Goal: Find specific page/section: Find specific page/section

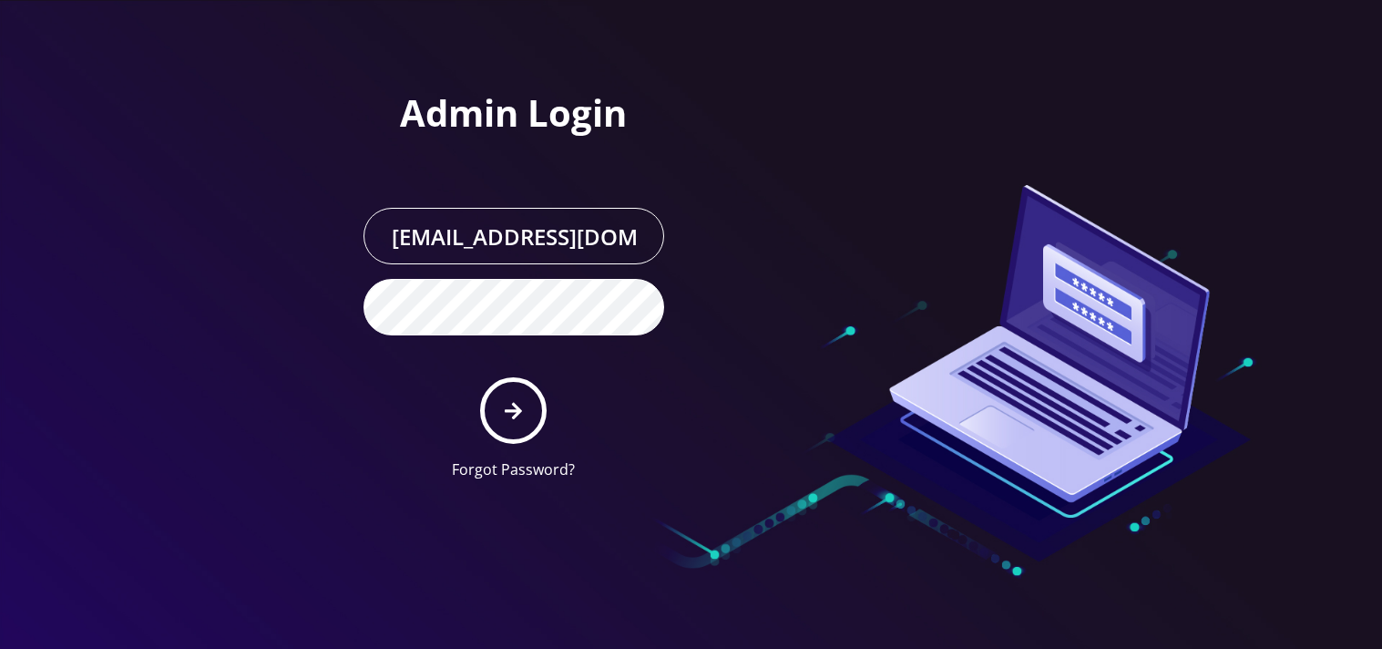
click at [511, 421] on button "submit" at bounding box center [513, 410] width 66 height 66
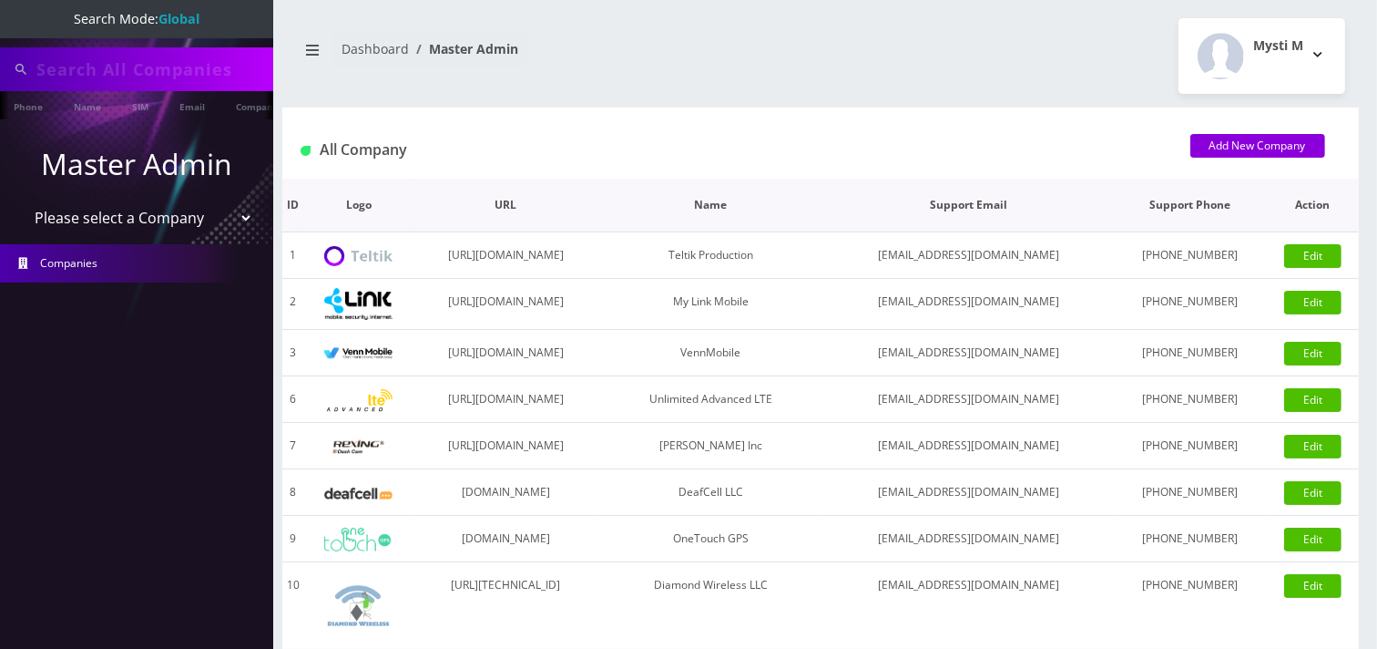
type input "3476755177"
click at [107, 217] on select "Please select a Company Teltik Production My Link Mobile VennMobile Unlimited A…" at bounding box center [137, 219] width 232 height 35
select select "23"
click at [21, 202] on select "Please select a Company Teltik Production My Link Mobile VennMobile Unlimited A…" at bounding box center [137, 219] width 232 height 35
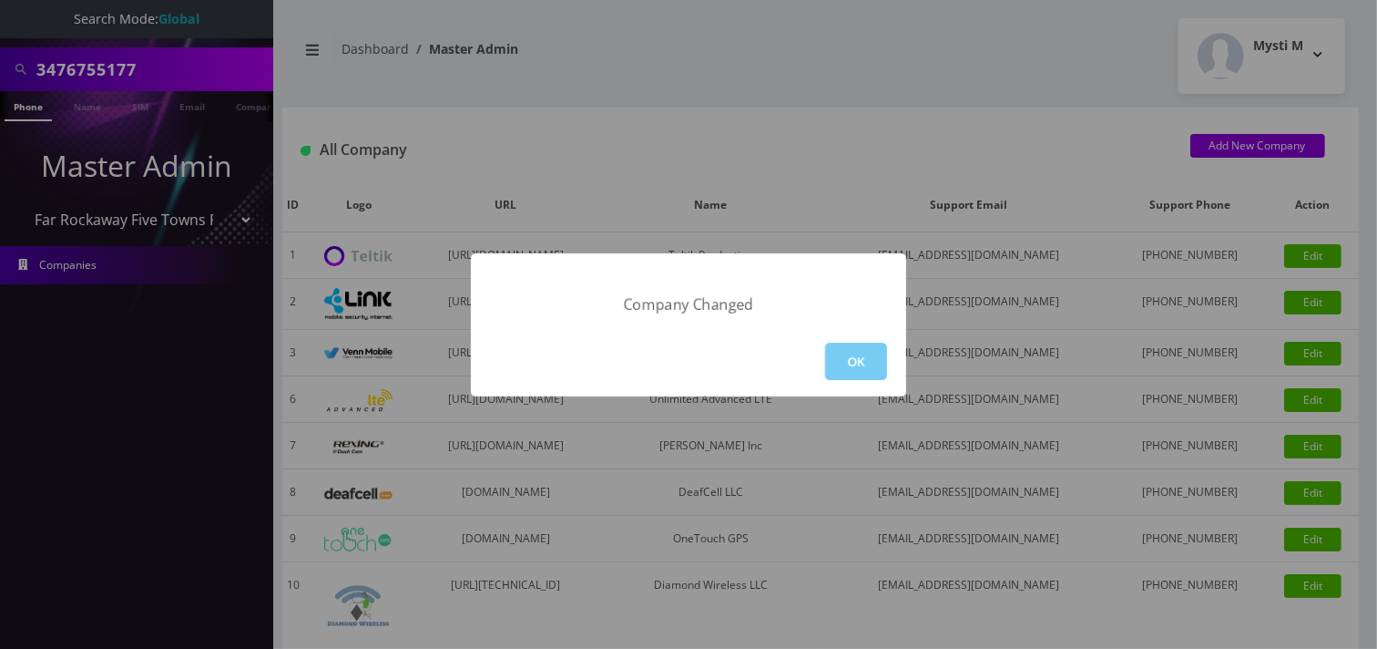
click at [875, 346] on button "OK" at bounding box center [856, 361] width 62 height 37
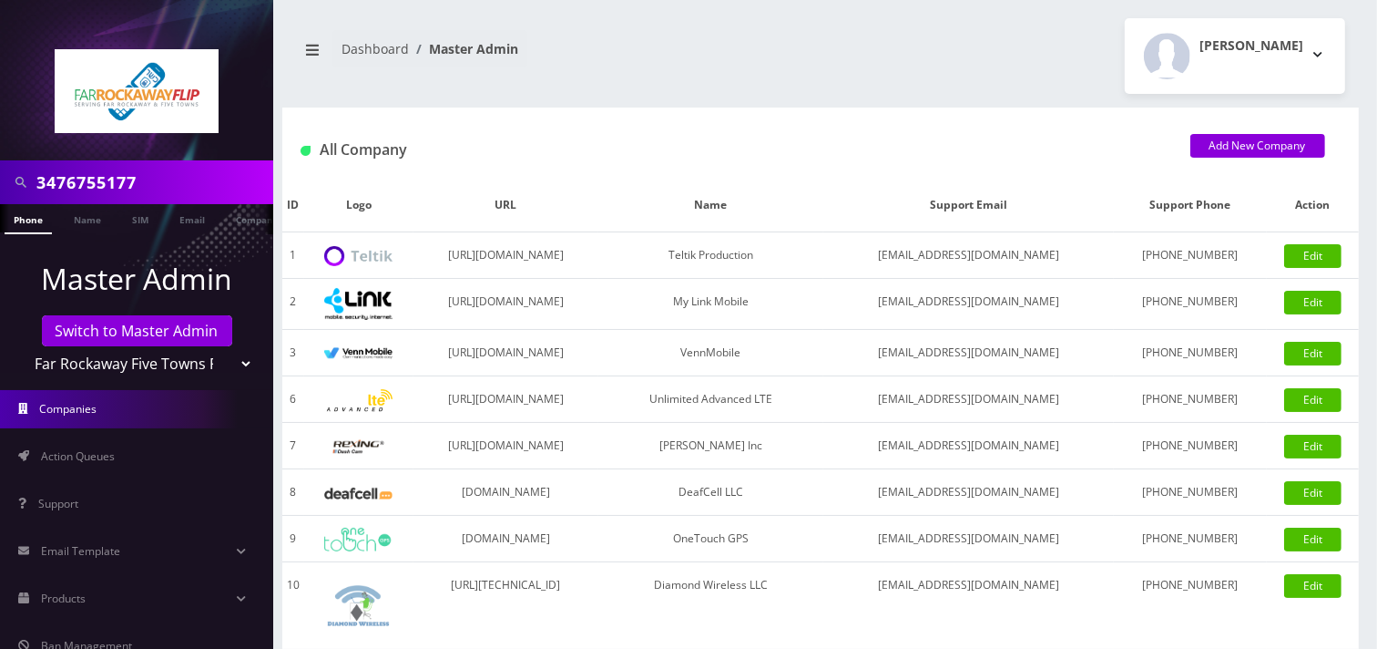
click at [168, 175] on input "3476755177" at bounding box center [152, 182] width 232 height 35
click at [168, 171] on input "3476755177" at bounding box center [152, 182] width 232 height 35
paste input "9177317523"
type input "9177317523"
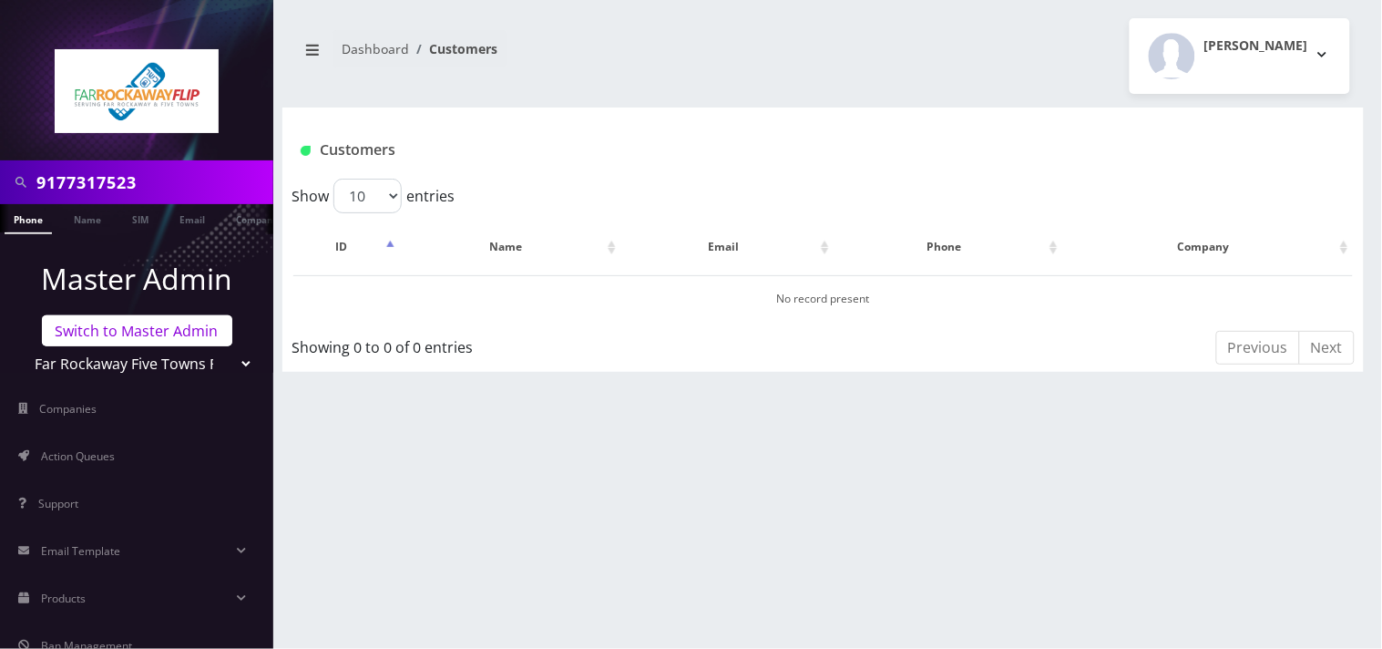
click at [129, 340] on link "Switch to Master Admin" at bounding box center [137, 330] width 190 height 31
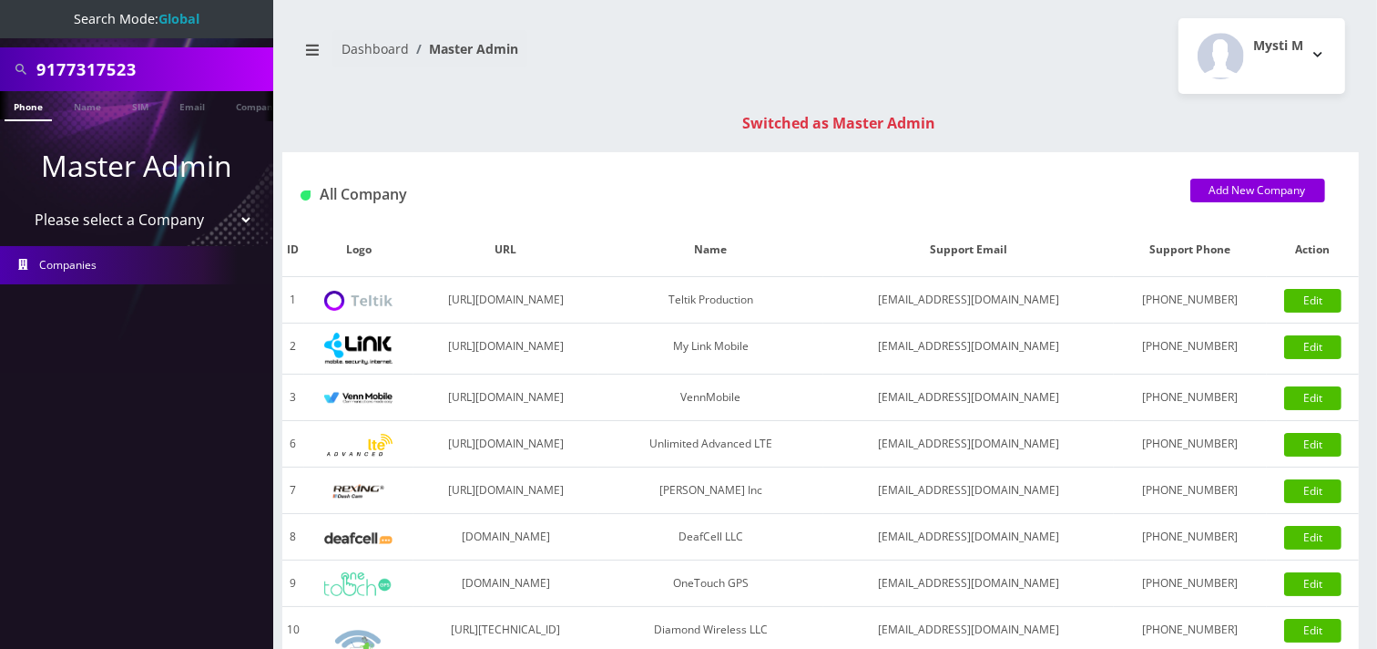
click at [177, 60] on input "9177317523" at bounding box center [152, 69] width 232 height 35
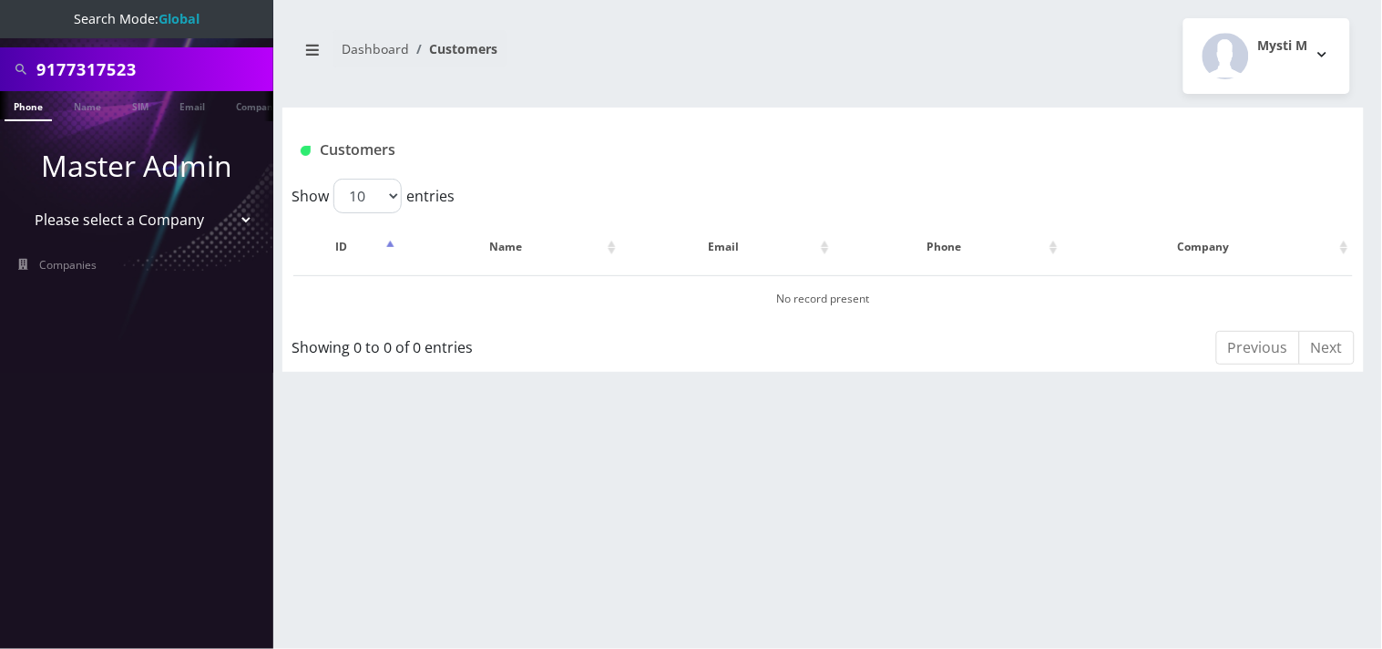
click at [170, 68] on input "9177317523" at bounding box center [152, 69] width 232 height 35
type input "[GEOGRAPHIC_DATA]"
click at [84, 111] on link "Name" at bounding box center [88, 106] width 46 height 30
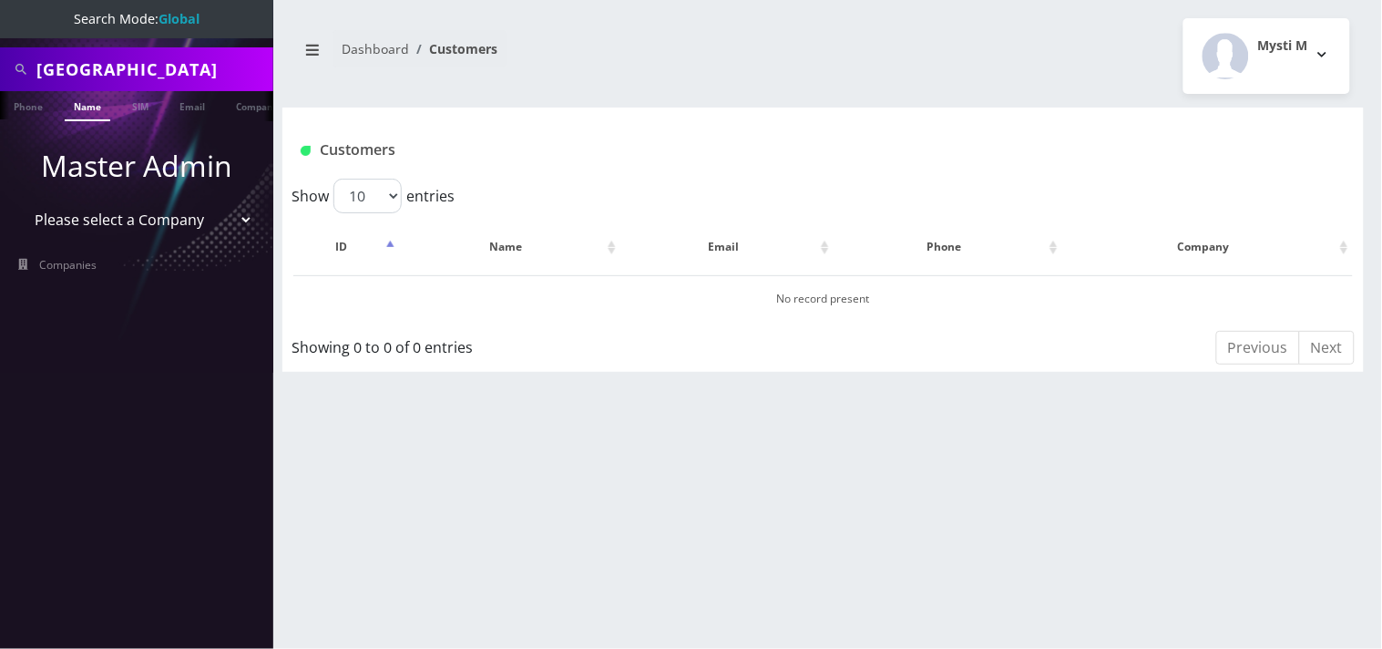
click at [153, 71] on input "[GEOGRAPHIC_DATA]" at bounding box center [152, 69] width 232 height 35
